Goal: Find specific page/section: Find specific page/section

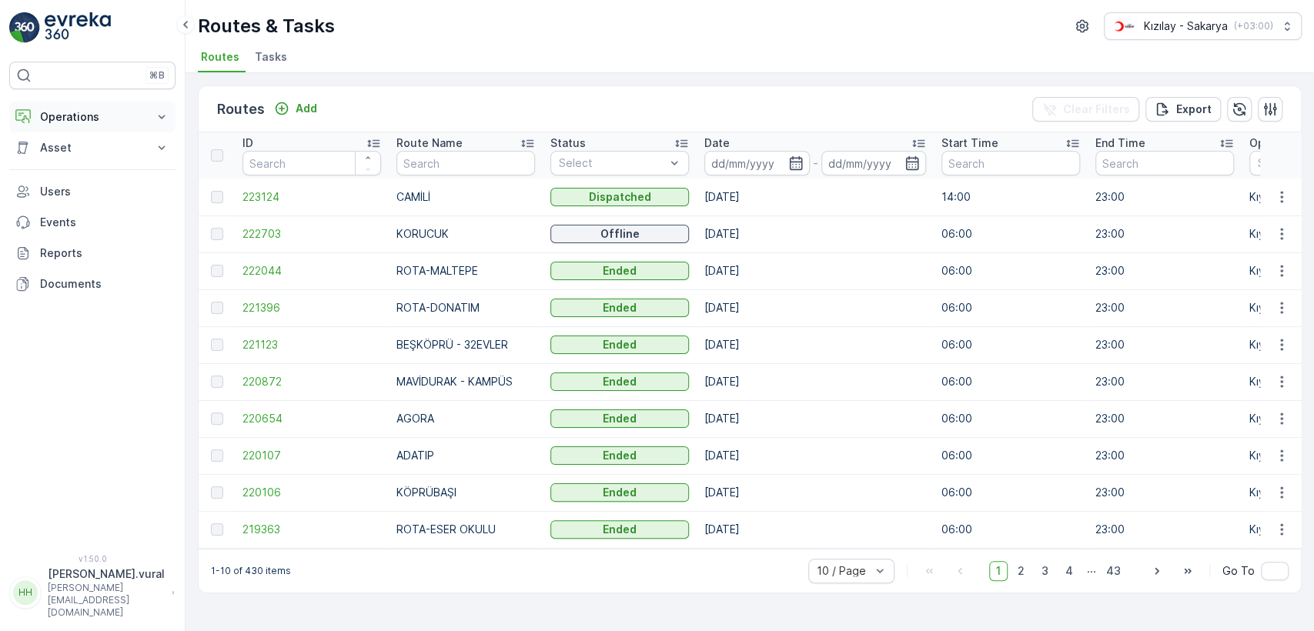
click at [128, 119] on p "Operations" at bounding box center [92, 116] width 105 height 15
click at [111, 187] on p "Routes & Tasks" at bounding box center [78, 186] width 79 height 15
